Goal: Information Seeking & Learning: Learn about a topic

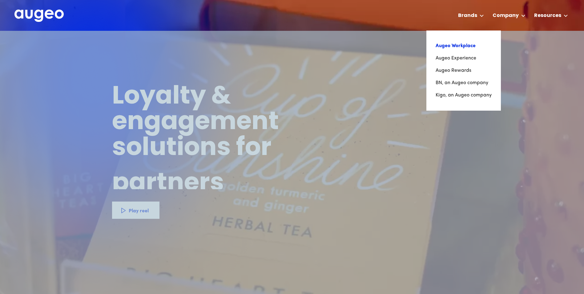
click at [471, 48] on link "Augeo Workplace" at bounding box center [463, 46] width 56 height 12
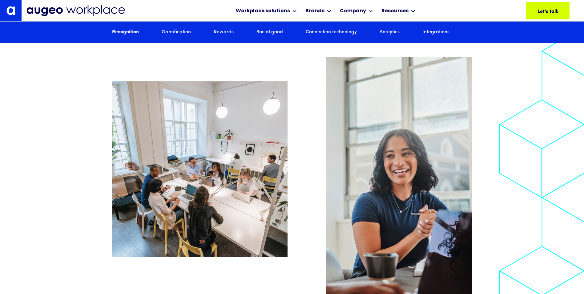
click at [222, 31] on link "Rewards" at bounding box center [224, 32] width 20 height 7
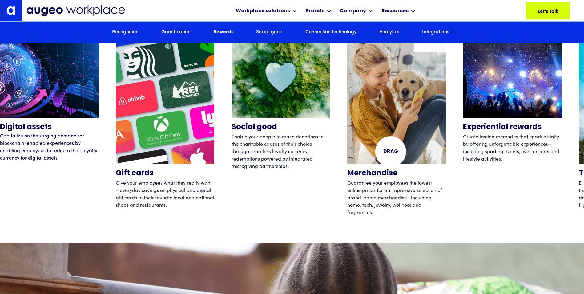
scroll to position [2046, 0]
click at [381, 144] on img "4 / 12" at bounding box center [396, 98] width 98 height 131
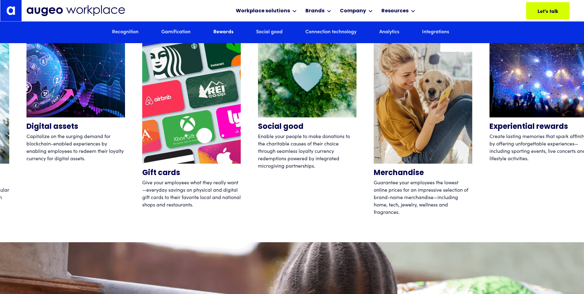
click at [204, 135] on img "8 / 12" at bounding box center [191, 98] width 98 height 131
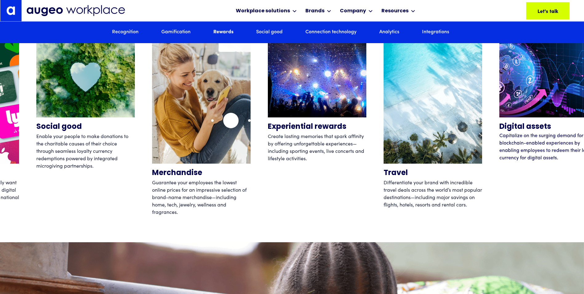
click at [250, 128] on img "10 / 12" at bounding box center [201, 98] width 98 height 131
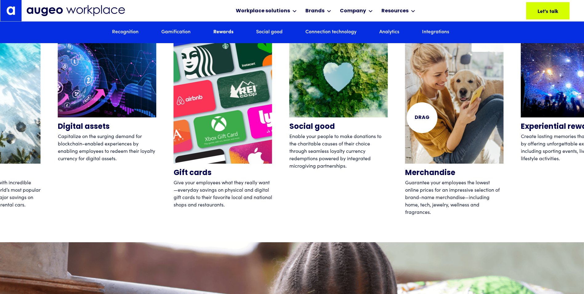
click at [417, 145] on img "10 / 12" at bounding box center [454, 98] width 98 height 131
click at [170, 30] on link "Gamification" at bounding box center [175, 32] width 29 height 7
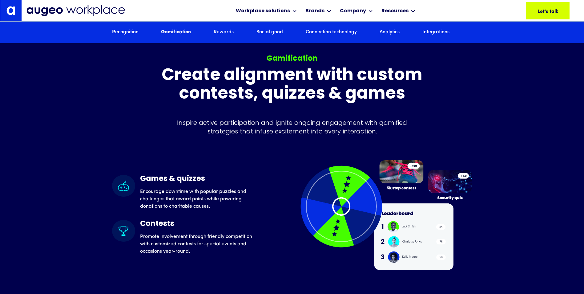
scroll to position [1563, 0]
click at [136, 33] on link "Recognition" at bounding box center [125, 32] width 26 height 7
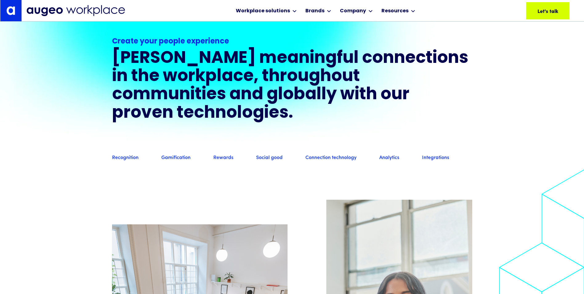
drag, startPoint x: 433, startPoint y: 176, endPoint x: 428, endPoint y: 175, distance: 4.7
click at [433, 161] on link "Integrations" at bounding box center [435, 157] width 27 height 7
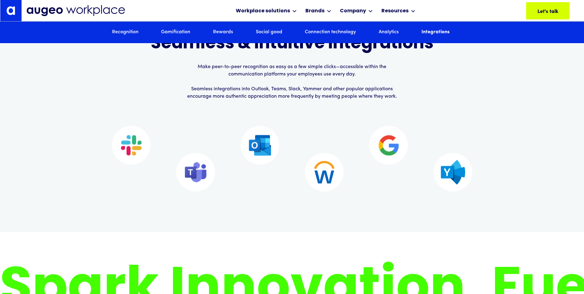
scroll to position [3877, 0]
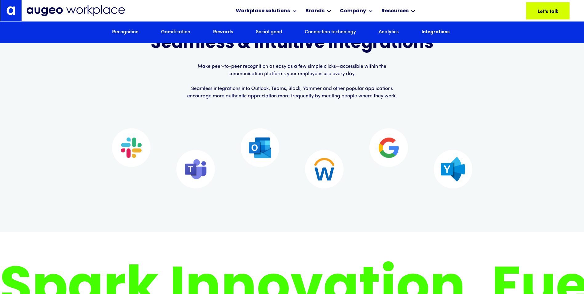
click at [275, 100] on p "Make peer-to-peer recognition as easy as a few simple clicks—accessible within …" at bounding box center [292, 81] width 212 height 37
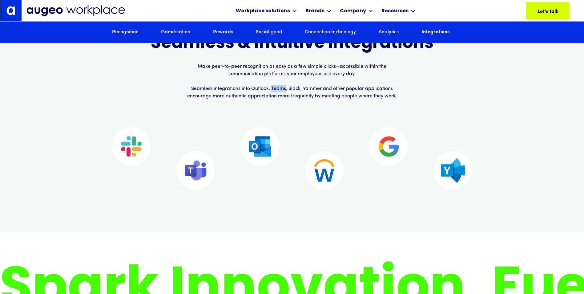
click at [275, 100] on p "Make peer-to-peer recognition as easy as a few simple clicks—accessible within …" at bounding box center [292, 81] width 212 height 37
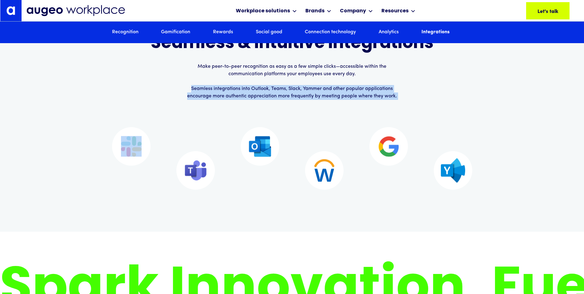
click at [275, 100] on p "Make peer-to-peer recognition as easy as a few simple clicks—accessible within …" at bounding box center [292, 81] width 212 height 37
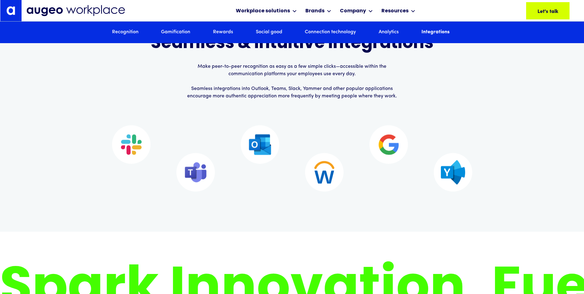
drag, startPoint x: 275, startPoint y: 107, endPoint x: 337, endPoint y: 131, distance: 66.0
click at [337, 131] on div "We play well with others Seamless & intuitive integrations Make peer-to-peer re…" at bounding box center [292, 106] width 360 height 171
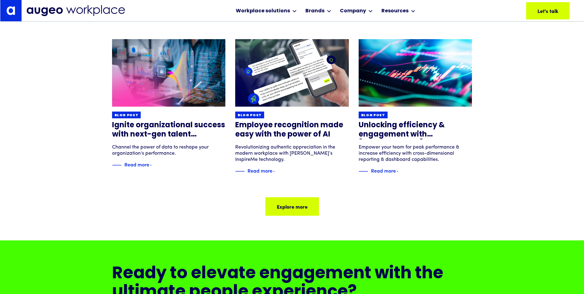
scroll to position [4187, 0]
click at [60, 126] on div "Blog post Ignite organizational success with next-gen talent optimization Chann…" at bounding box center [292, 127] width 584 height 226
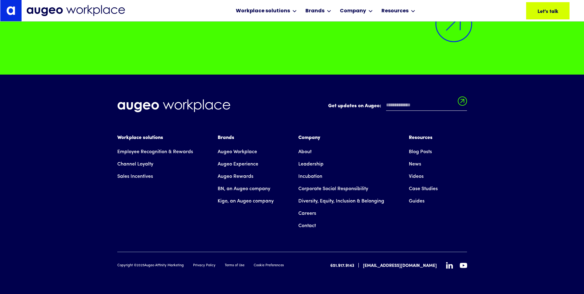
scroll to position [4517, 0]
click at [223, 140] on div "Brands" at bounding box center [246, 137] width 56 height 7
click at [237, 178] on link "Augeo Rewards" at bounding box center [236, 176] width 36 height 12
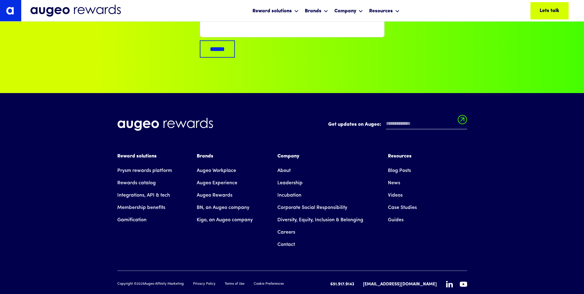
scroll to position [4163, 0]
click at [348, 120] on label "Get updates on Augeo:" at bounding box center [354, 123] width 53 height 7
click at [386, 117] on input "Get updates on Augeo:" at bounding box center [426, 123] width 81 height 12
click at [348, 120] on label "Get updates on Augeo:" at bounding box center [354, 123] width 53 height 7
click at [386, 117] on input "Get updates on Augeo:" at bounding box center [426, 123] width 81 height 12
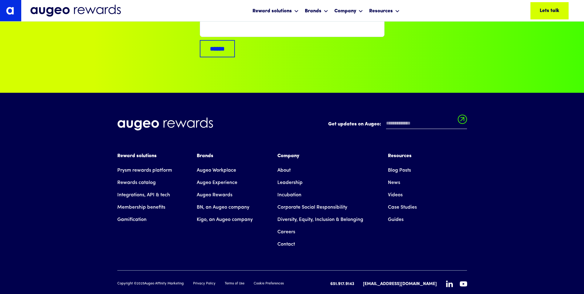
click at [348, 120] on label "Get updates on Augeo:" at bounding box center [354, 123] width 53 height 7
click at [386, 117] on input "Get updates on Augeo:" at bounding box center [426, 123] width 81 height 12
click at [491, 197] on div "Get updates on Augeo: Get updates on Augeo: Thanks for subscribing! Oops! Somet…" at bounding box center [292, 202] width 584 height 219
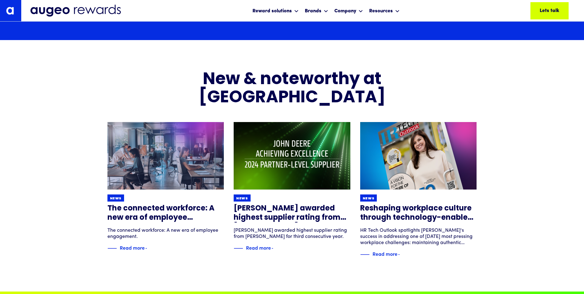
click at [392, 79] on h2 "New & noteworthy at [GEOGRAPHIC_DATA]" at bounding box center [292, 89] width 266 height 37
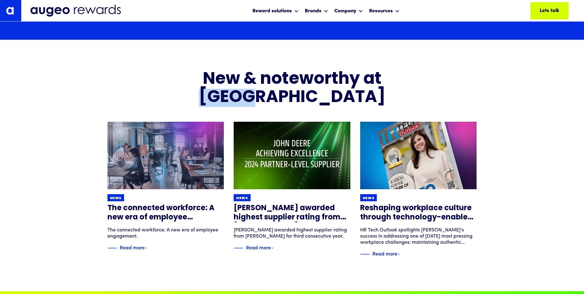
click at [392, 79] on h2 "New & noteworthy at [GEOGRAPHIC_DATA]" at bounding box center [292, 88] width 266 height 37
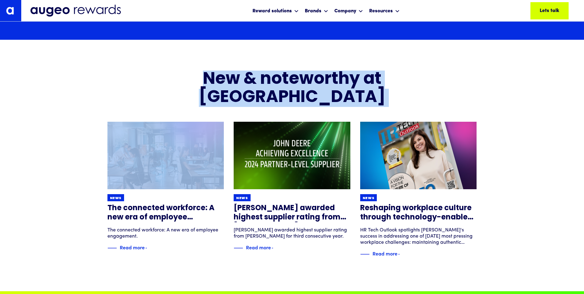
click at [392, 79] on h2 "New & noteworthy at [GEOGRAPHIC_DATA]" at bounding box center [292, 88] width 266 height 37
drag, startPoint x: 392, startPoint y: 79, endPoint x: 459, endPoint y: 78, distance: 67.1
click at [459, 78] on div "New & noteworthy at [GEOGRAPHIC_DATA]" at bounding box center [291, 88] width 369 height 37
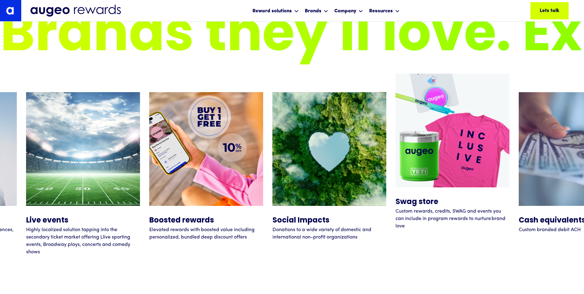
click at [427, 168] on img at bounding box center [452, 130] width 114 height 114
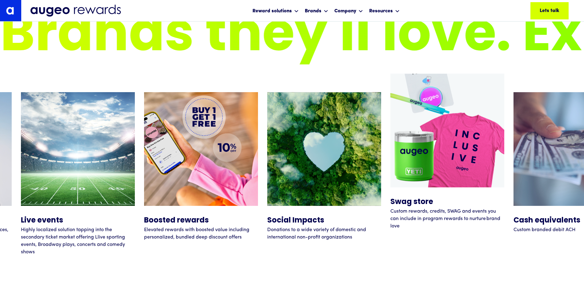
click at [400, 215] on p "Custom rewards, credits, SWAG and events you can include in program rewards to …" at bounding box center [447, 218] width 114 height 22
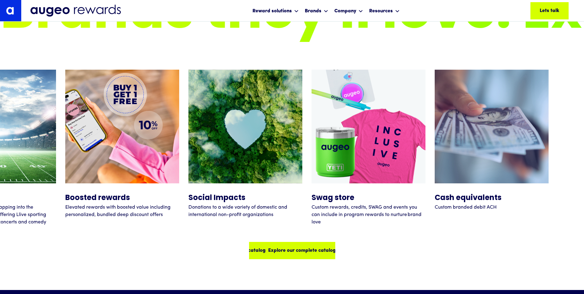
click at [312, 251] on div "Explore our complete catalog" at bounding box center [302, 249] width 68 height 7
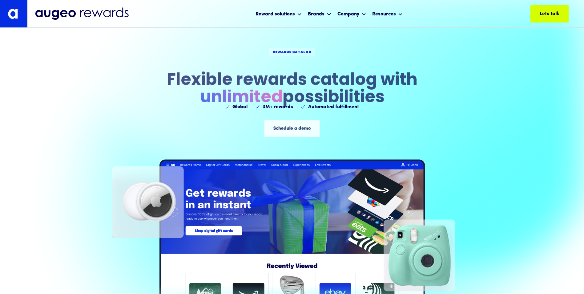
scroll to position [14, 0]
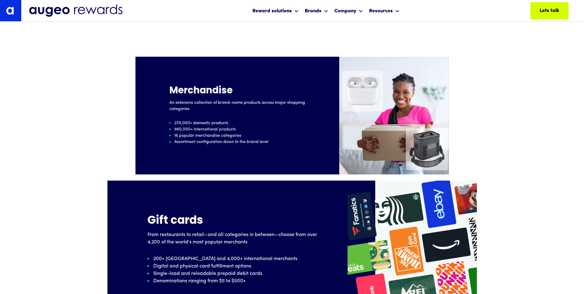
click at [239, 121] on div "270,000+ domestic products" at bounding box center [218, 123] width 99 height 6
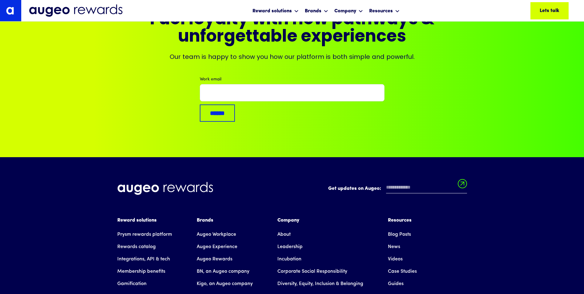
scroll to position [2326, 0]
